Goal: Task Accomplishment & Management: Manage account settings

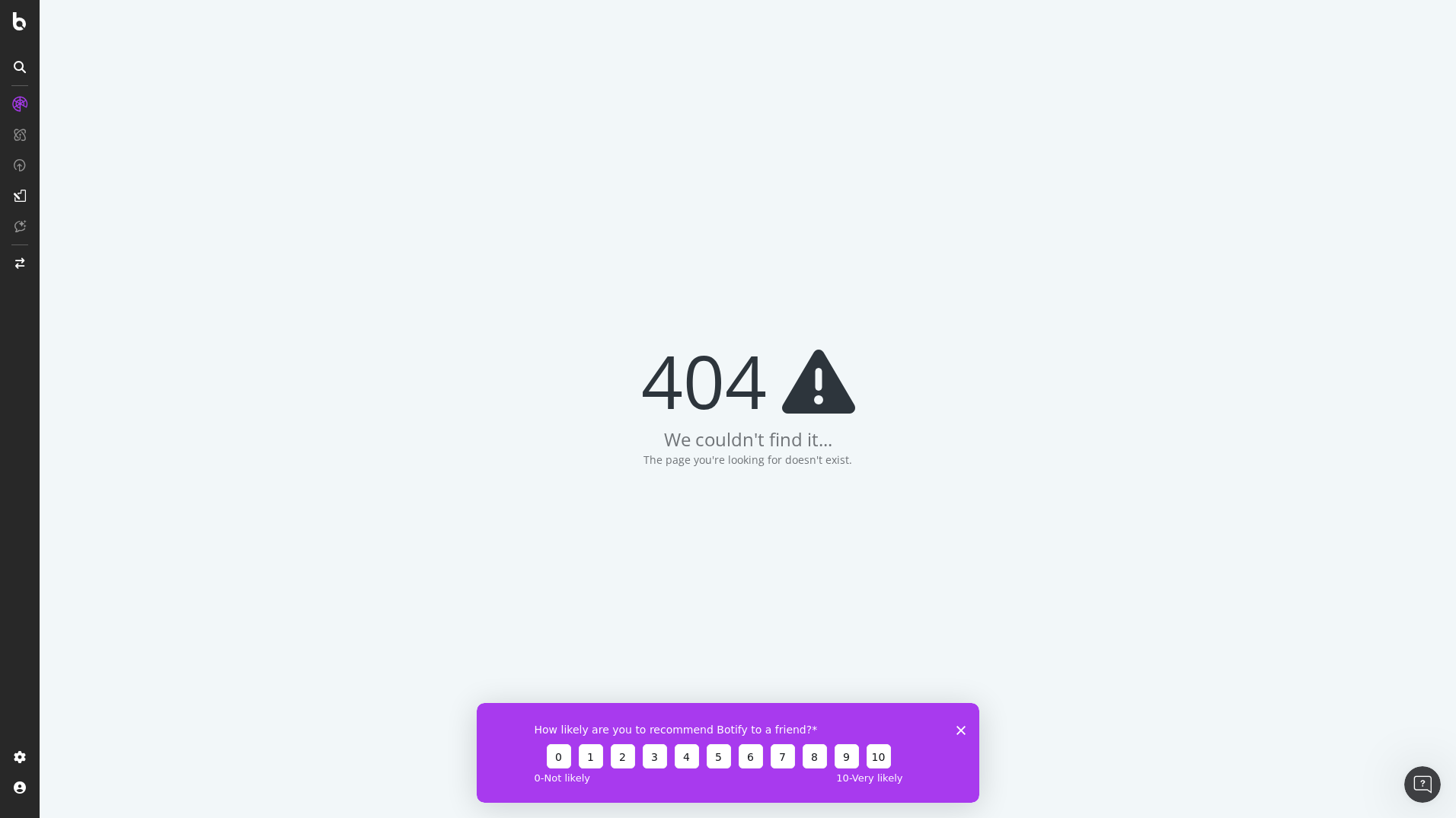
click at [965, 733] on icon "Close survey" at bounding box center [960, 730] width 9 height 9
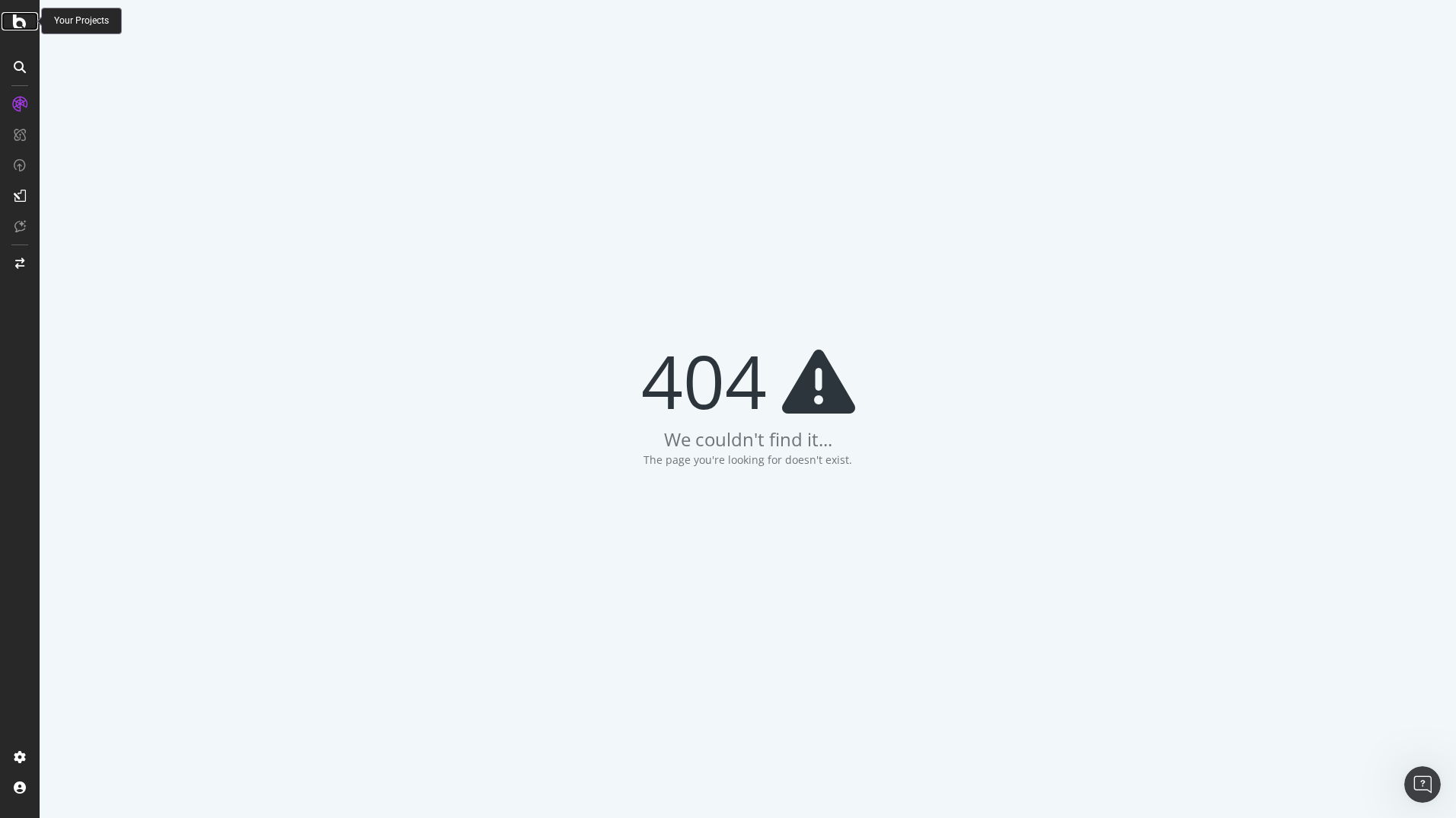
click at [21, 23] on icon at bounding box center [20, 21] width 14 height 18
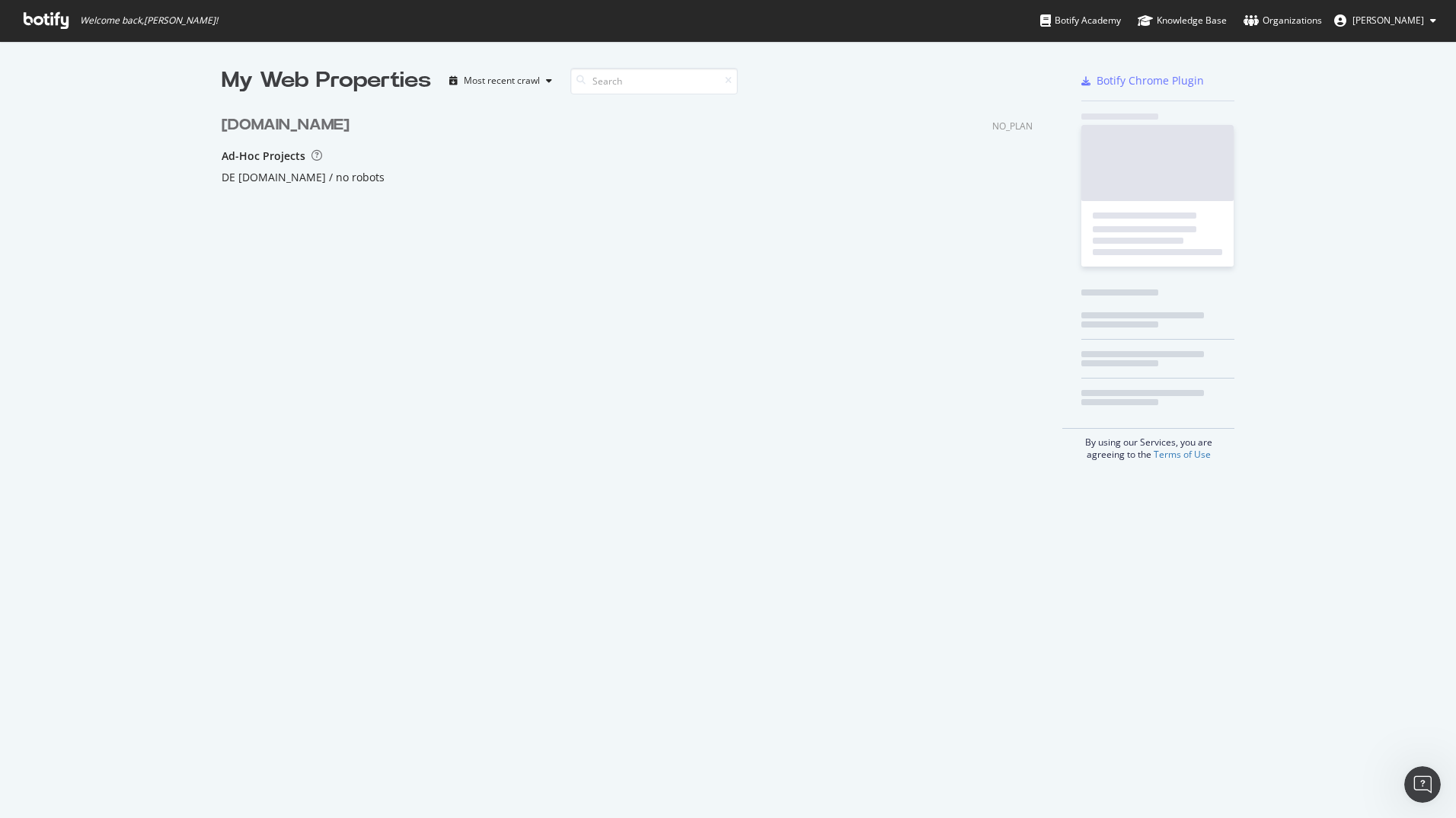
scroll to position [203, 812]
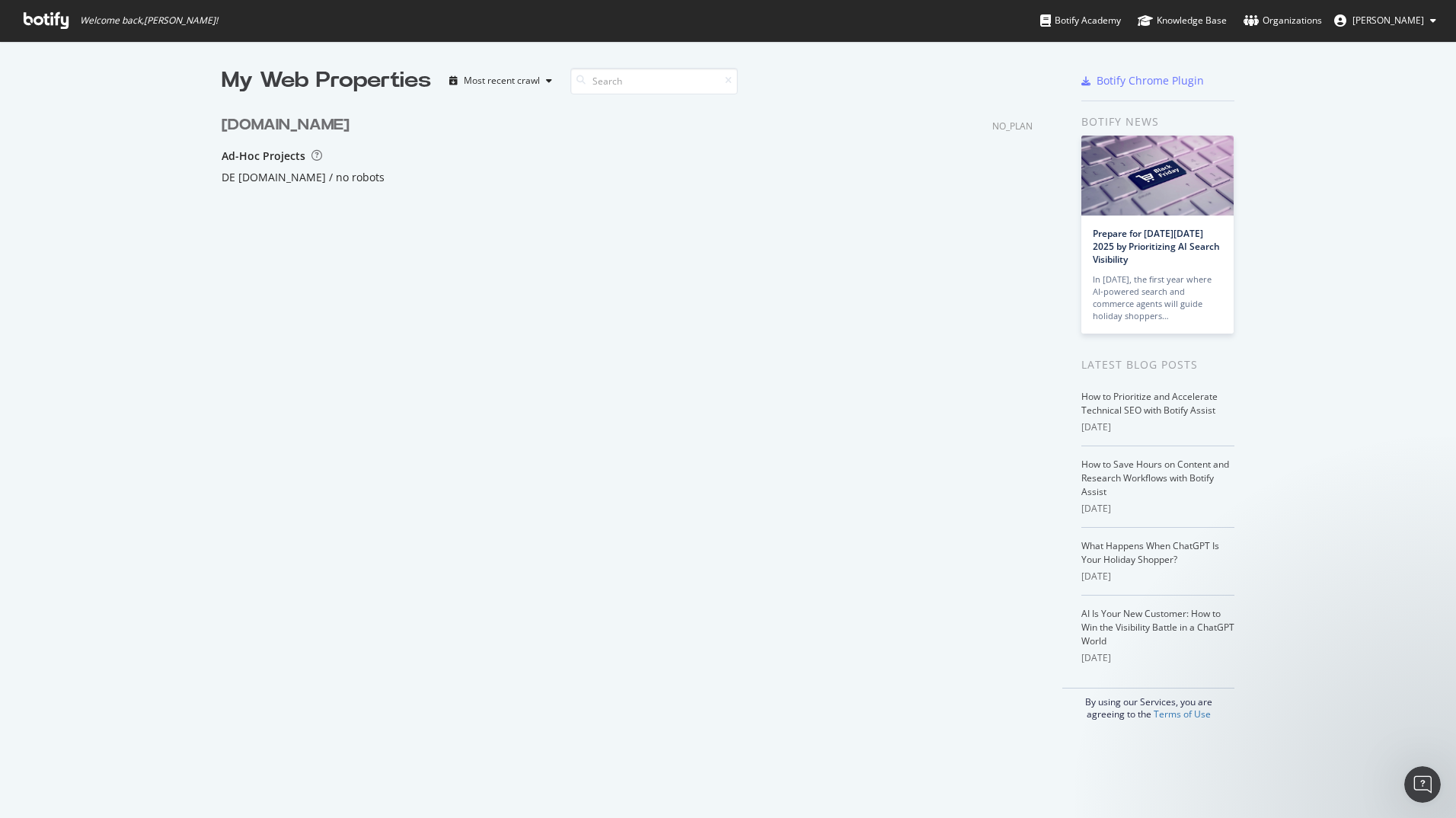
click at [352, 318] on div "My Web Properties Most recent crawl [DOMAIN_NAME] NO_PLAN Ad-Hoc Projects DE [D…" at bounding box center [642, 393] width 841 height 655
click at [1015, 127] on div "NO_PLAN" at bounding box center [1012, 126] width 40 height 13
click at [1403, 24] on span "[PERSON_NAME]" at bounding box center [1388, 20] width 72 height 13
click at [1369, 115] on span "[PERSON_NAME]" at bounding box center [1380, 118] width 72 height 13
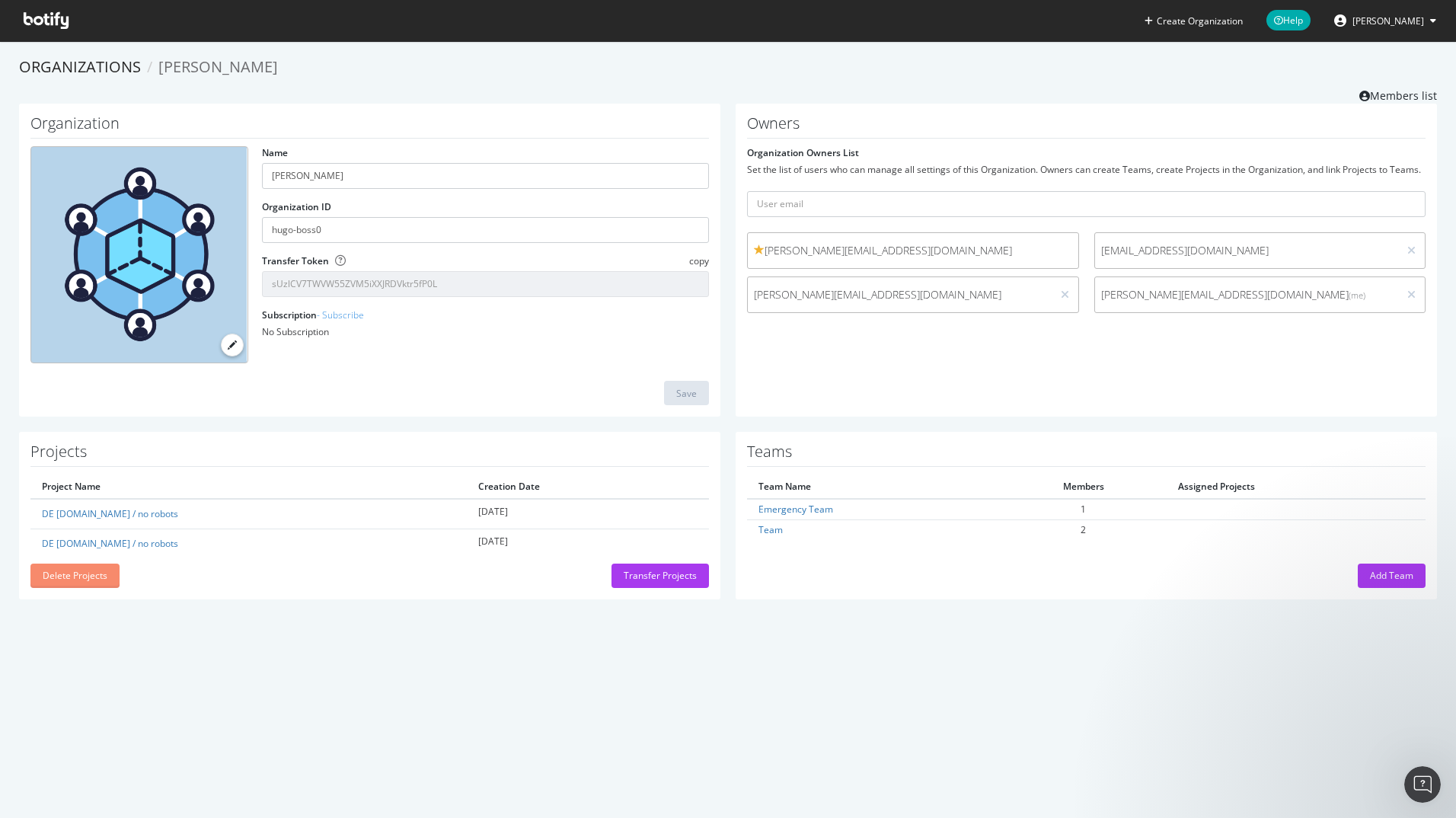
click at [66, 570] on div "Delete Projects" at bounding box center [75, 575] width 65 height 13
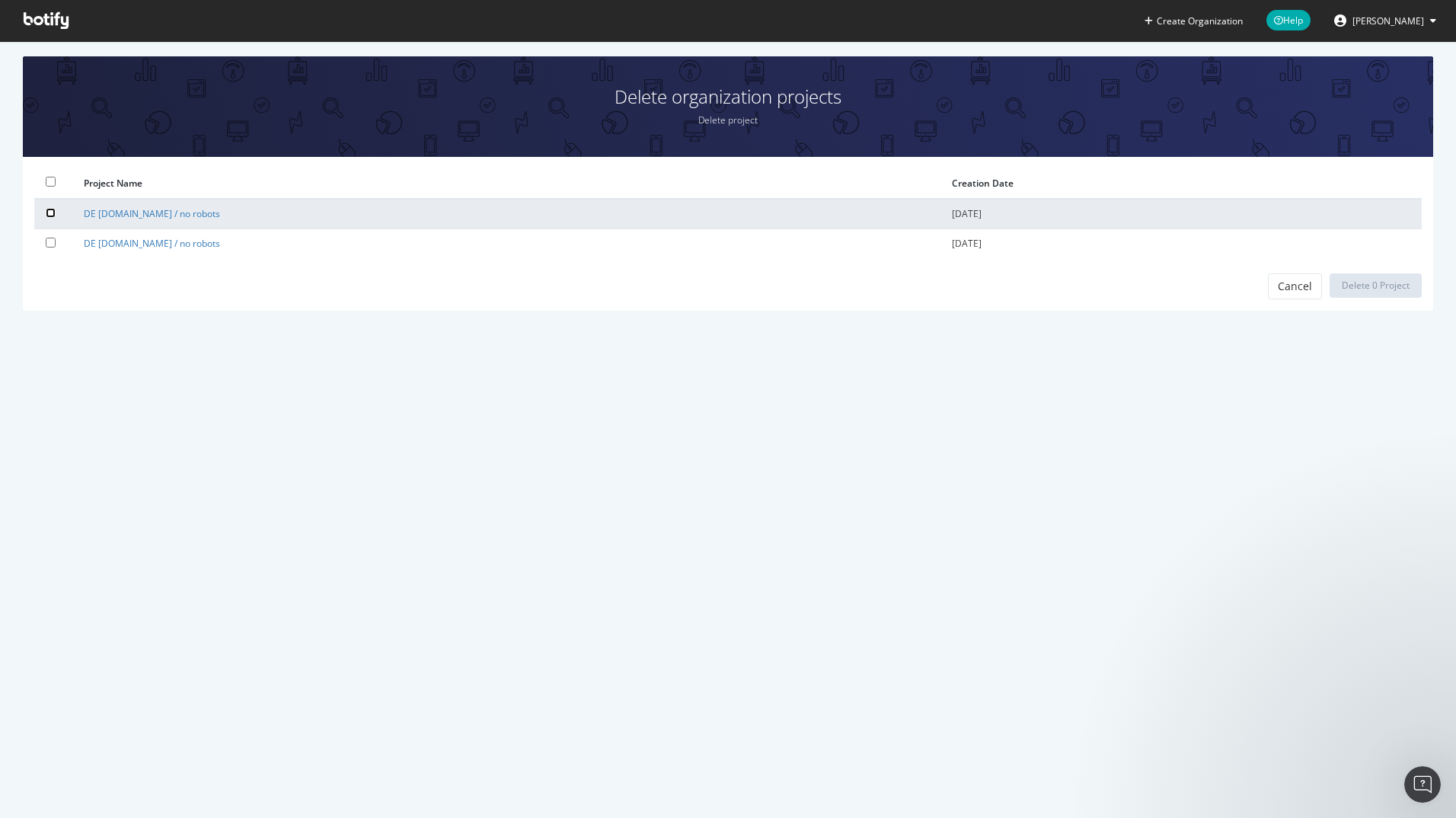
click at [45, 213] on input "checkbox" at bounding box center [50, 213] width 10 height 10
checkbox input "true"
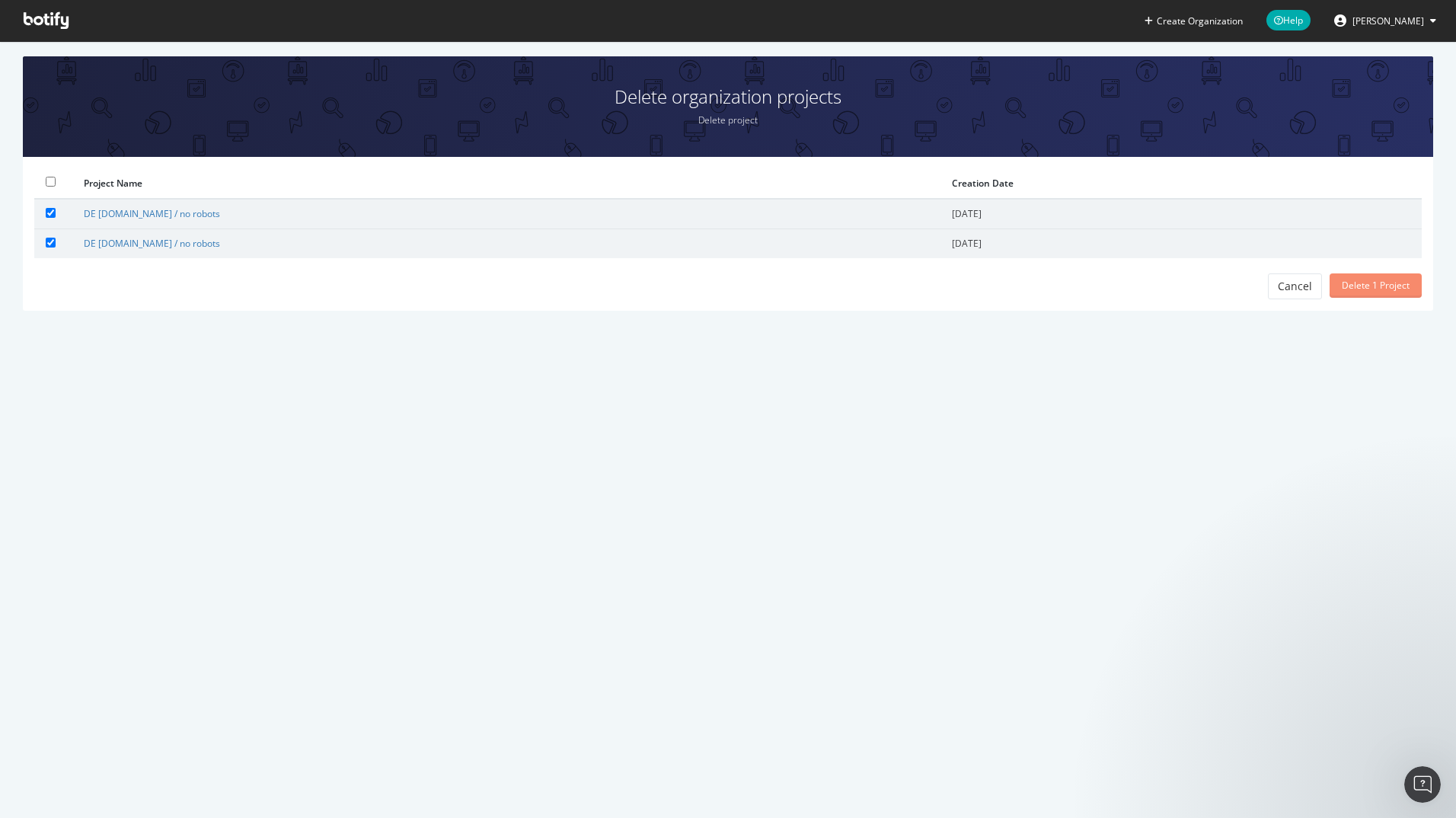
click at [1359, 285] on div "Delete 1 Project" at bounding box center [1375, 285] width 67 height 13
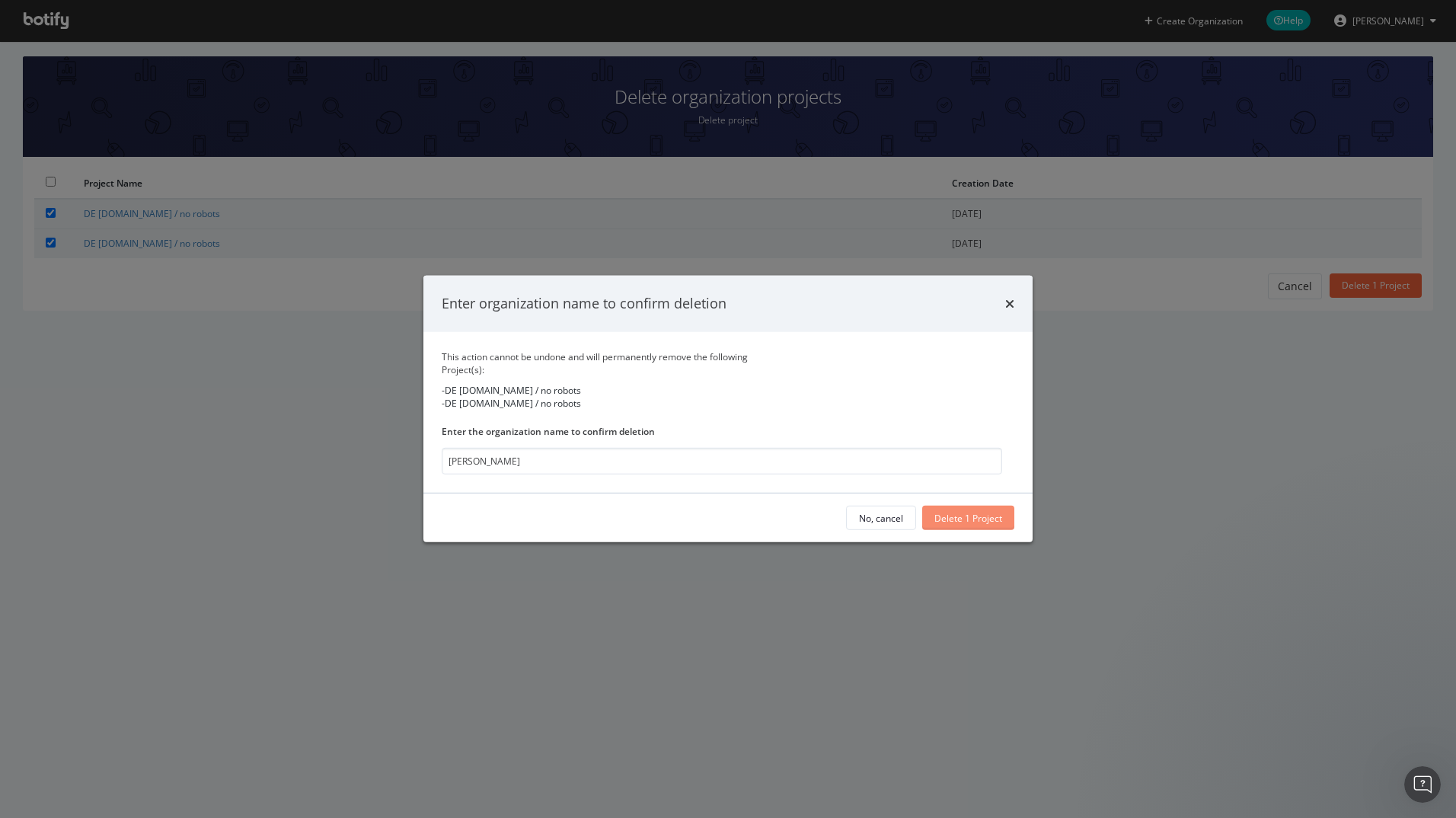
type input "[PERSON_NAME]"
click at [992, 515] on div "Delete 1 Project" at bounding box center [967, 518] width 67 height 13
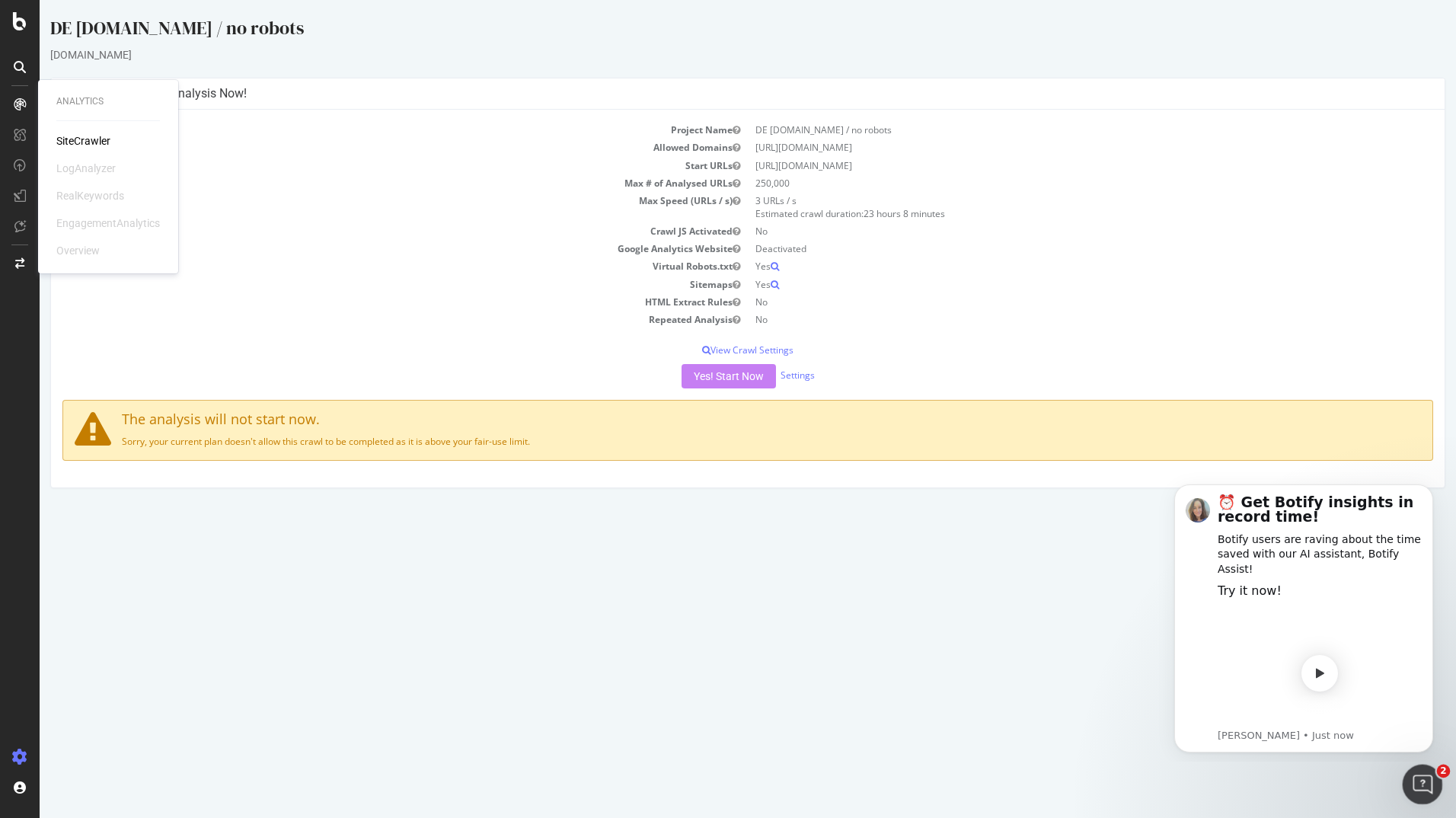
click at [1422, 776] on icon "Open Intercom Messenger" at bounding box center [1420, 782] width 25 height 25
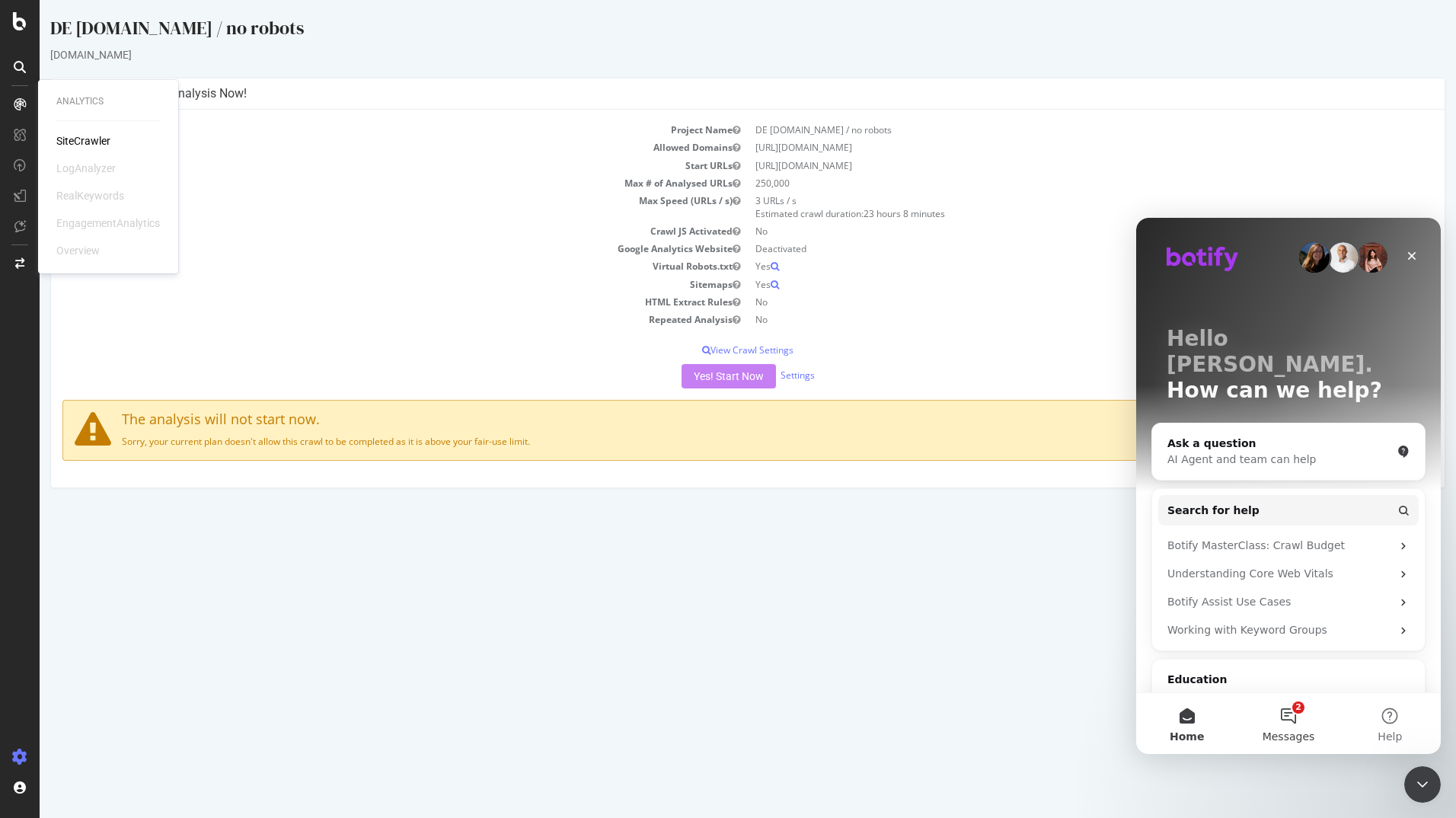
click at [1279, 722] on button "2 Messages" at bounding box center [1288, 724] width 101 height 61
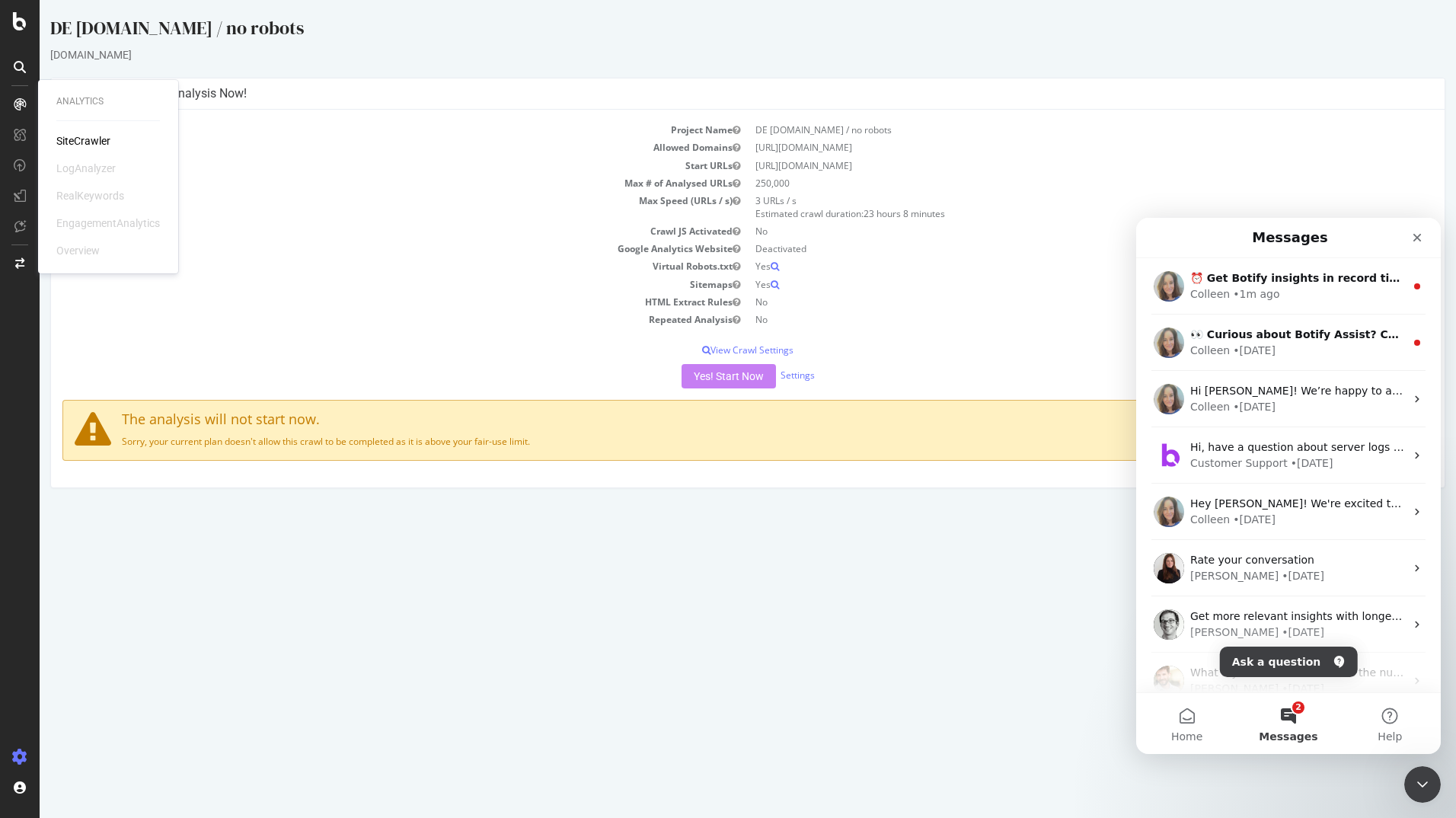
click at [888, 503] on html "DE hugoboss.com / no robots www.hugoboss.com × × Configure your New Analysis No…" at bounding box center [747, 251] width 1416 height 503
click at [1424, 234] on div "Close" at bounding box center [1417, 237] width 27 height 27
